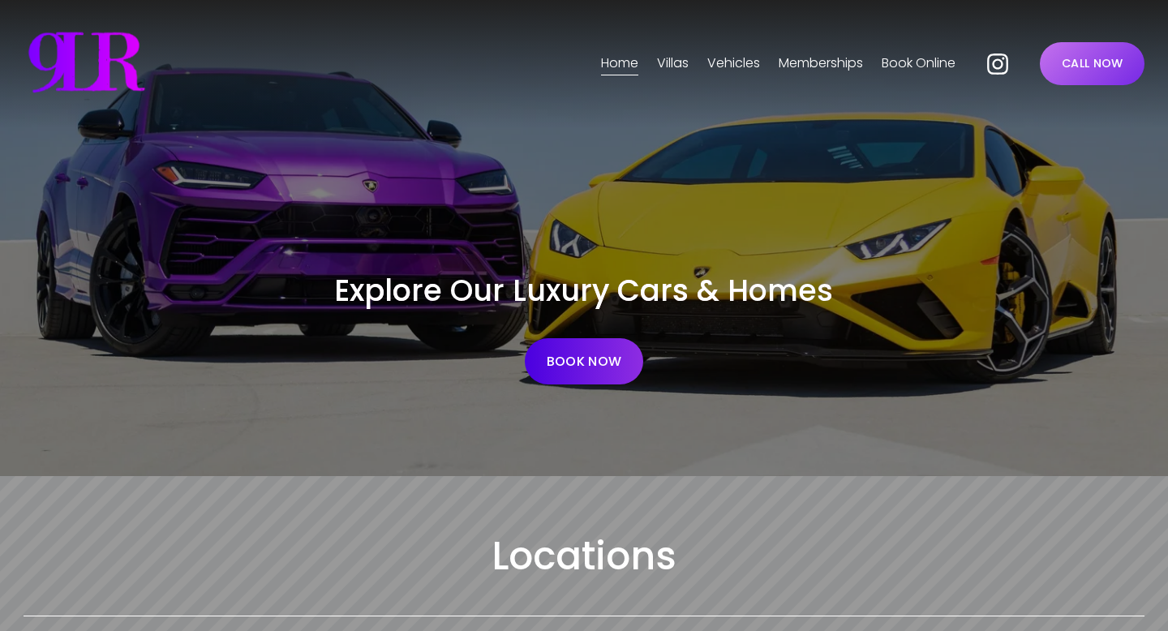
click at [563, 349] on link "BOOK NOW" at bounding box center [584, 361] width 118 height 46
click at [726, 56] on span "Vehicles" at bounding box center [733, 64] width 53 height 24
click at [0, 0] on span "Phoenix" at bounding box center [0, 0] width 0 height 0
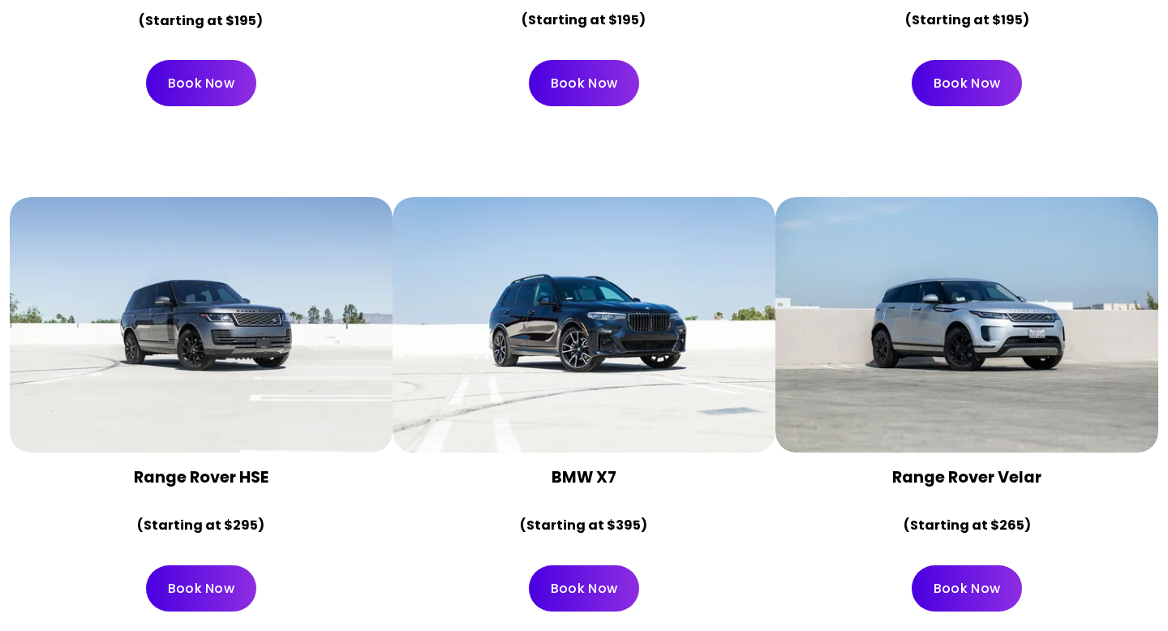
scroll to position [7476, 0]
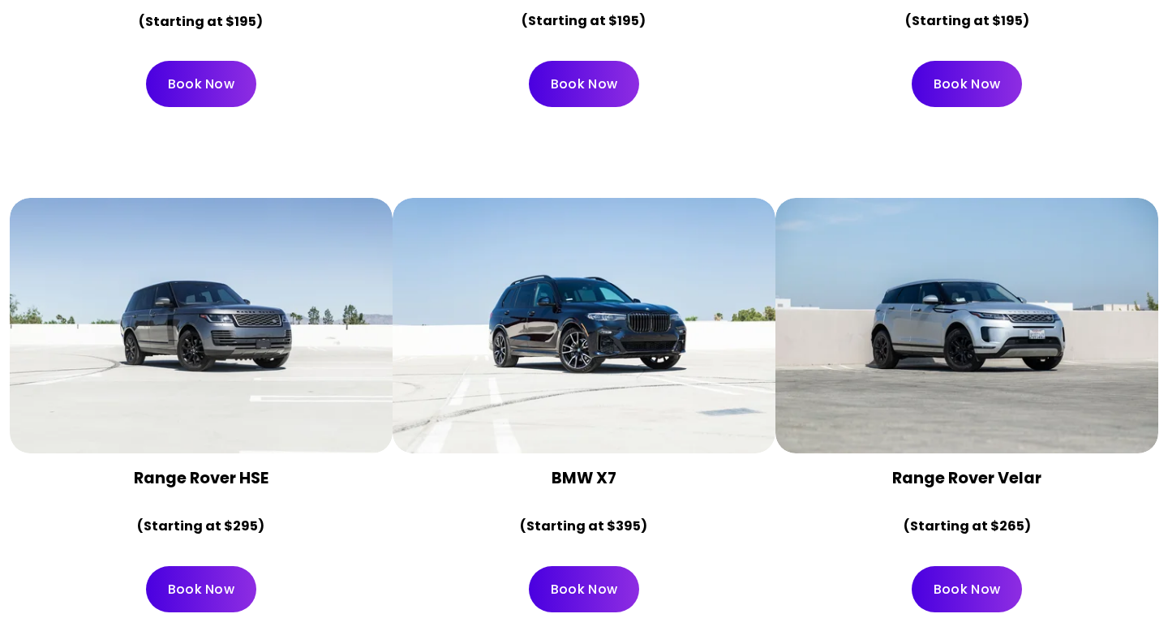
click at [963, 302] on div at bounding box center [966, 325] width 383 height 255
click at [978, 467] on strong "Range Rover Velar" at bounding box center [966, 478] width 149 height 22
click at [972, 566] on link "Book Now" at bounding box center [967, 589] width 110 height 46
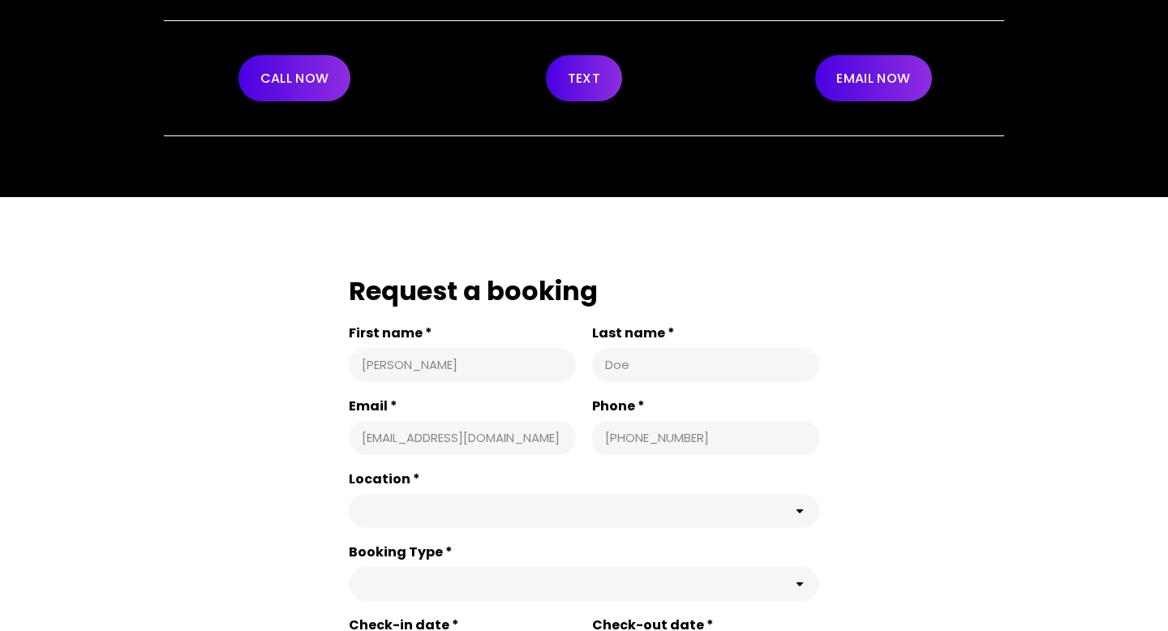
scroll to position [238, 0]
